Goal: Manage account settings

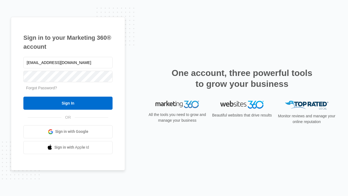
type input "dankie614@gmail.com"
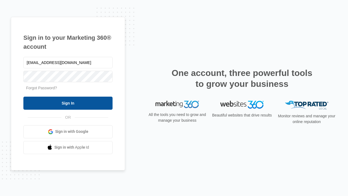
click at [68, 103] on input "Sign In" at bounding box center [67, 103] width 89 height 13
